Goal: Task Accomplishment & Management: Manage account settings

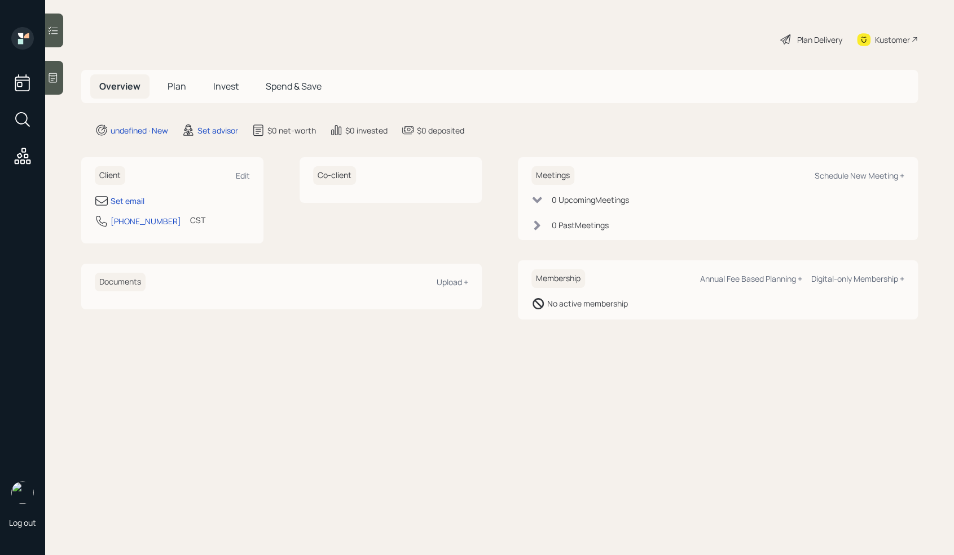
click at [62, 77] on div at bounding box center [54, 78] width 18 height 34
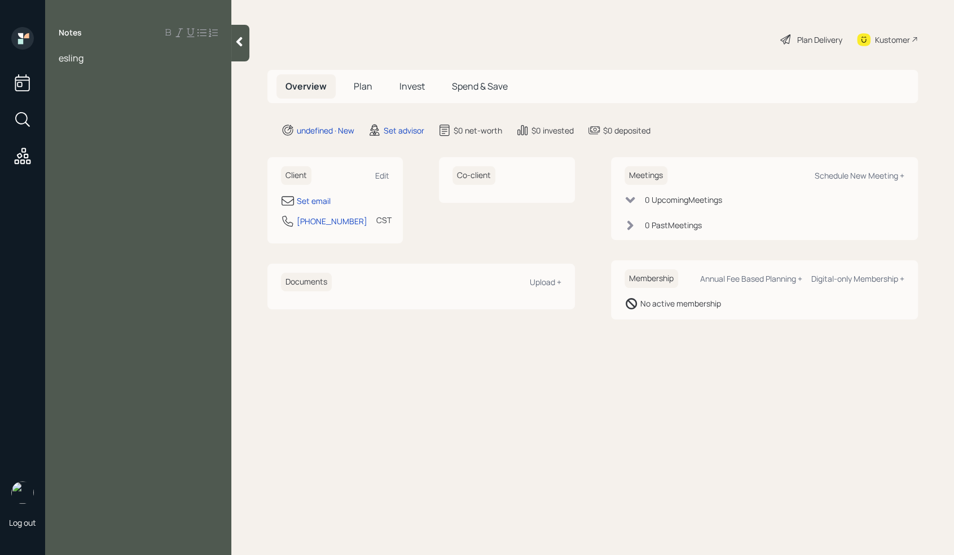
click at [59, 56] on span "esling" at bounding box center [71, 58] width 25 height 12
click at [150, 64] on div "[PERSON_NAME]" at bounding box center [138, 58] width 159 height 12
click at [145, 77] on div "Notes [PERSON_NAME]" at bounding box center [138, 284] width 186 height 515
click at [118, 61] on div "[PERSON_NAME]" at bounding box center [138, 58] width 159 height 12
click at [104, 100] on div "Retired" at bounding box center [138, 95] width 159 height 12
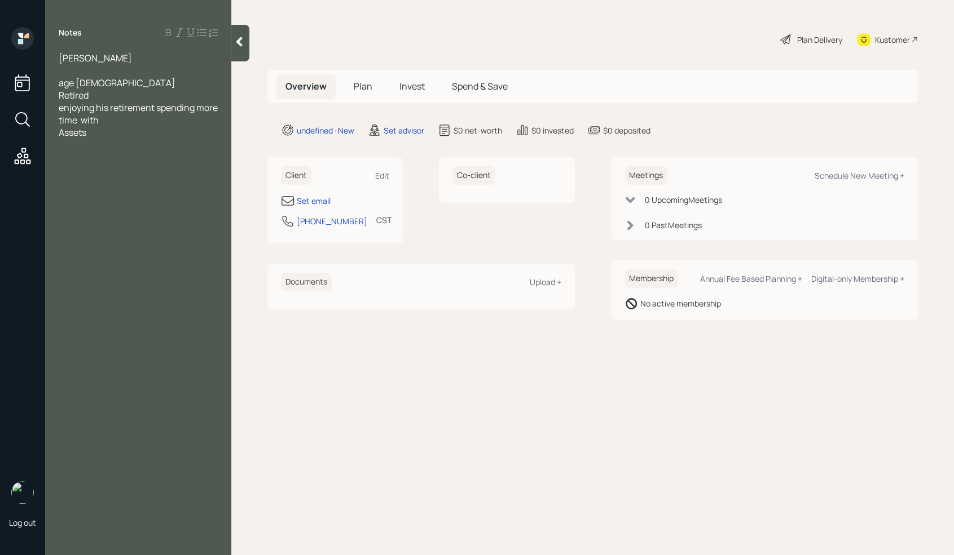
click at [147, 122] on div "enjoying his retirement spending more time with" at bounding box center [138, 114] width 159 height 25
click at [102, 145] on div "Assets" at bounding box center [138, 145] width 159 height 12
click at [77, 156] on div at bounding box center [138, 157] width 159 height 12
click at [103, 184] on div "Income" at bounding box center [138, 182] width 159 height 12
click at [91, 202] on div "SS" at bounding box center [138, 207] width 159 height 12
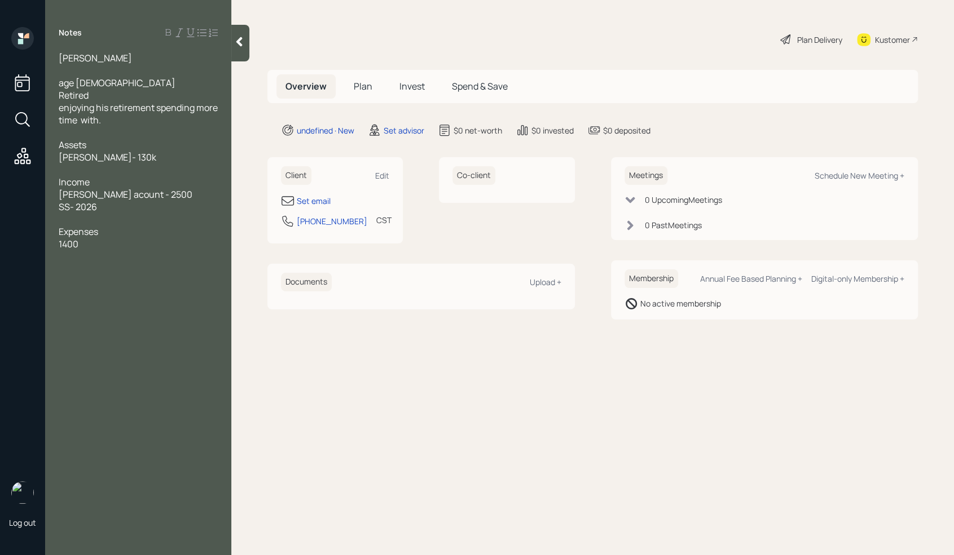
click at [94, 173] on div at bounding box center [138, 170] width 159 height 12
click at [105, 242] on div "1400" at bounding box center [138, 244] width 159 height 12
click at [96, 167] on div at bounding box center [138, 170] width 159 height 12
click at [155, 175] on div "Savings - 2500" at bounding box center [138, 170] width 159 height 12
click at [146, 170] on div "Savings - 2500" at bounding box center [138, 170] width 159 height 12
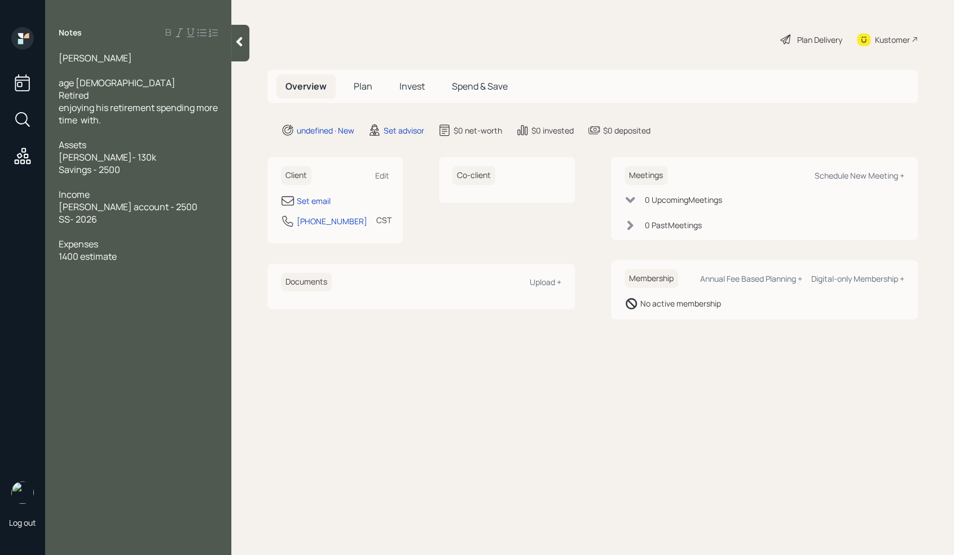
click at [134, 263] on div at bounding box center [138, 269] width 159 height 12
click at [218, 280] on div "investment suitability second opinion" at bounding box center [138, 281] width 159 height 12
click at [152, 279] on span "investment suitability second opinion" at bounding box center [136, 281] width 155 height 12
click at [123, 305] on div "RMDS" at bounding box center [138, 306] width 159 height 12
click at [112, 321] on div at bounding box center [138, 318] width 159 height 12
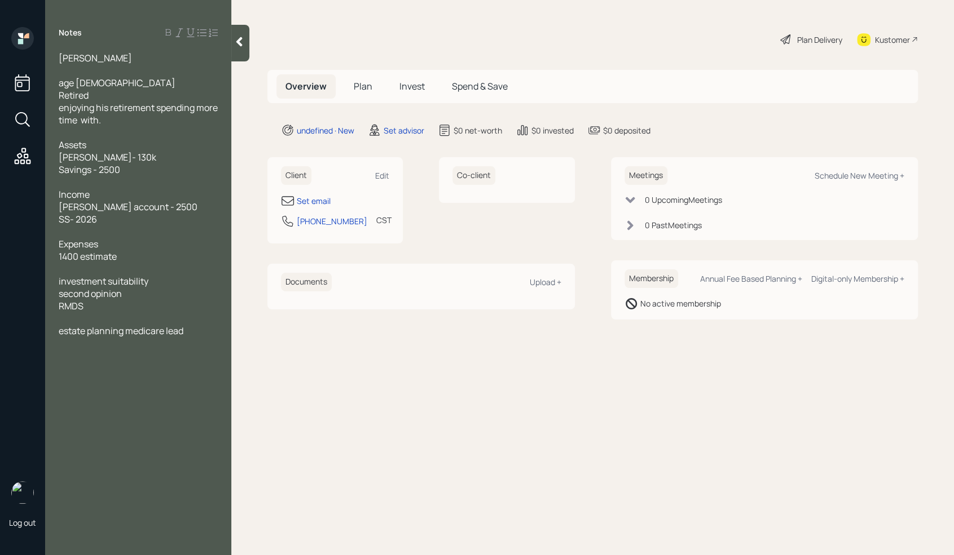
click at [111, 73] on div at bounding box center [138, 70] width 159 height 12
click at [320, 199] on div "Set email" at bounding box center [314, 201] width 34 height 12
select select "America/[GEOGRAPHIC_DATA]"
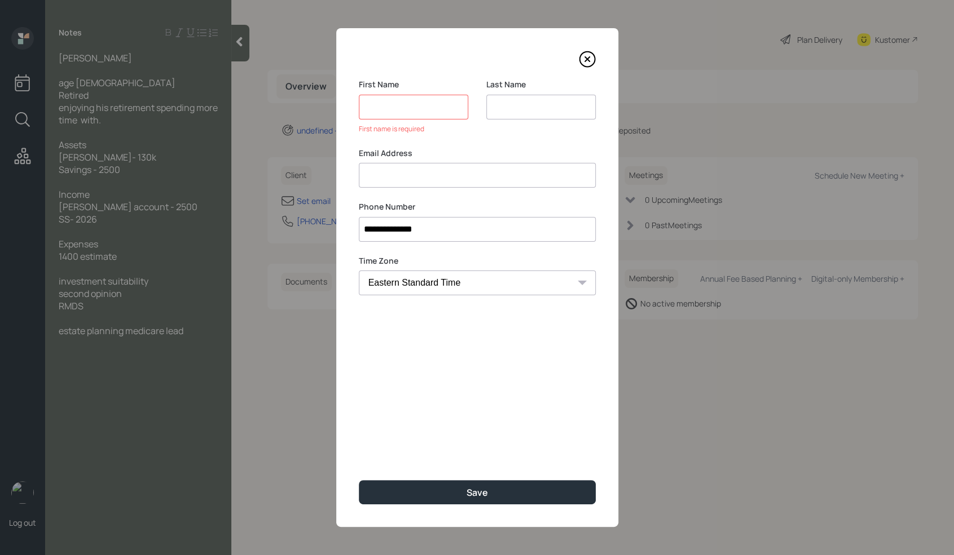
click at [442, 165] on input at bounding box center [477, 175] width 237 height 25
click at [386, 107] on input at bounding box center [413, 107] width 109 height 25
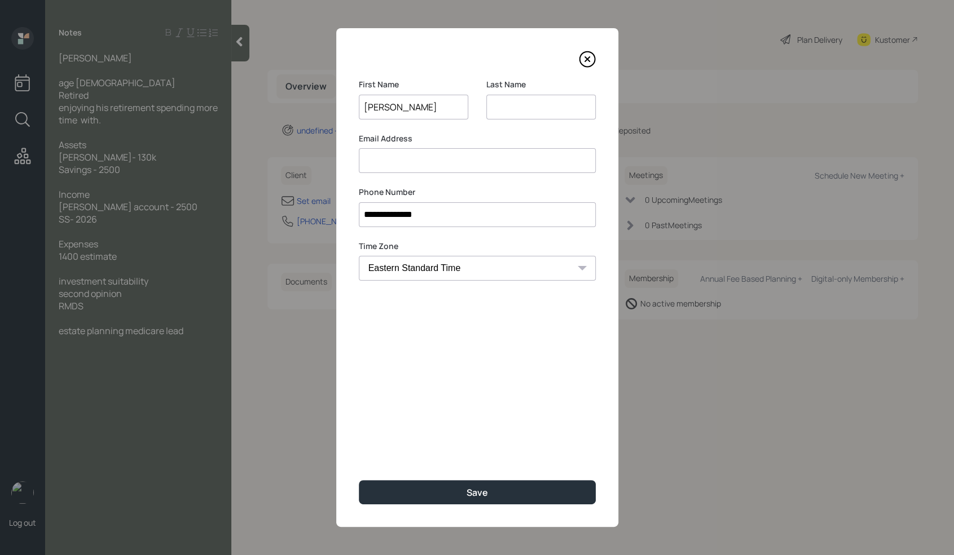
type input "[PERSON_NAME]"
click at [404, 162] on input at bounding box center [477, 160] width 237 height 25
type input "[PERSON_NAME][EMAIL_ADDRESS][PERSON_NAME][DOMAIN_NAME]"
click at [511, 96] on input at bounding box center [540, 107] width 109 height 25
type input "[PERSON_NAME]"
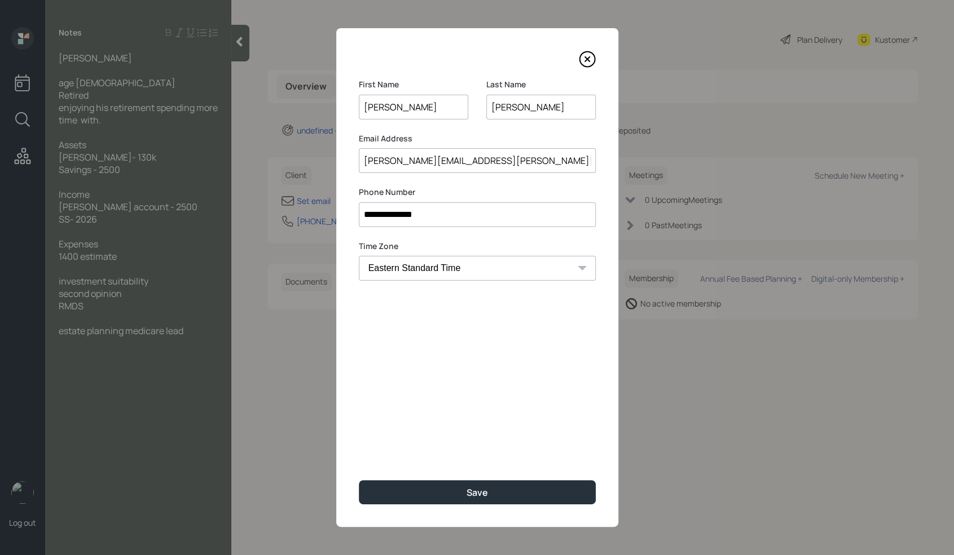
click at [468, 416] on div "**********" at bounding box center [477, 277] width 282 height 499
click at [465, 487] on button "Save" at bounding box center [477, 492] width 237 height 24
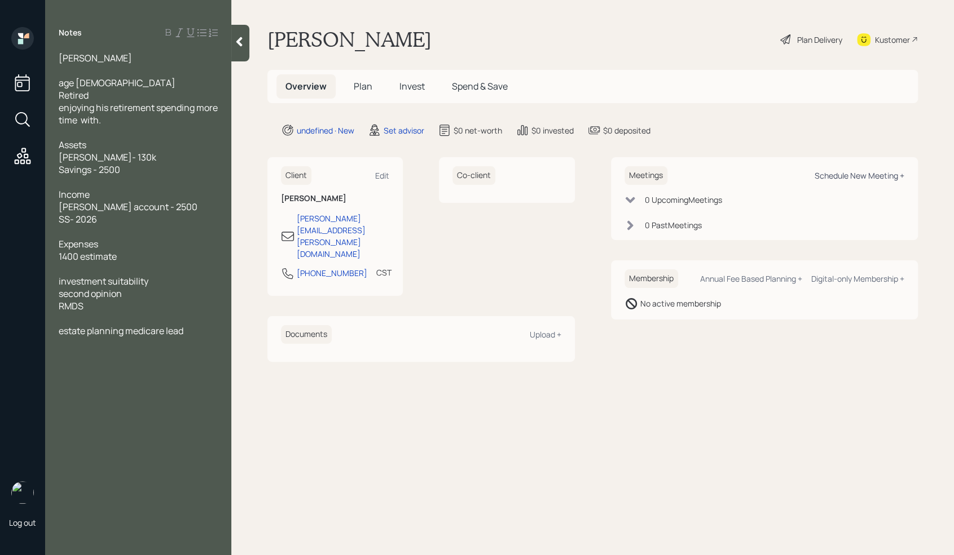
click at [869, 172] on div "Schedule New Meeting +" at bounding box center [859, 175] width 90 height 11
select select "round-[PERSON_NAME]"
